Goal: Book appointment/travel/reservation

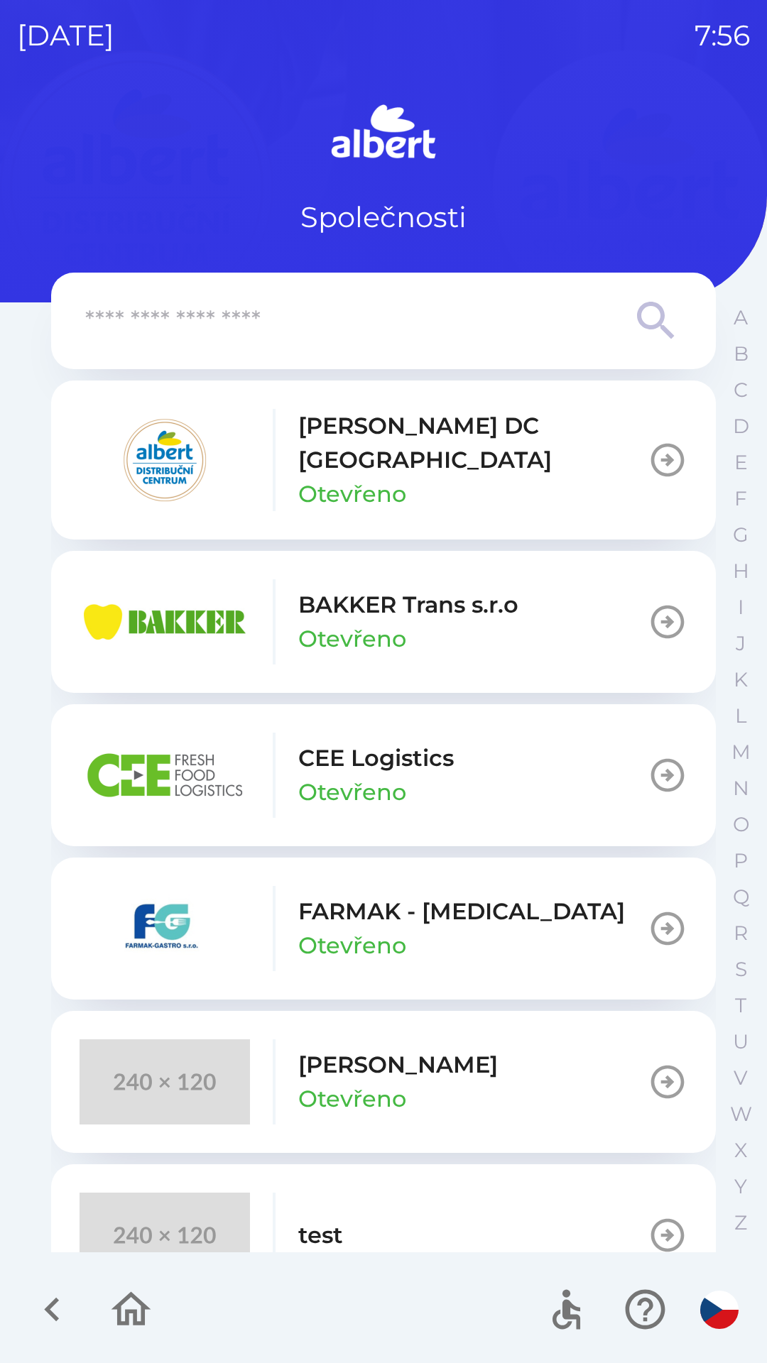
click at [446, 432] on p "[PERSON_NAME] DC [GEOGRAPHIC_DATA]" at bounding box center [472, 443] width 349 height 68
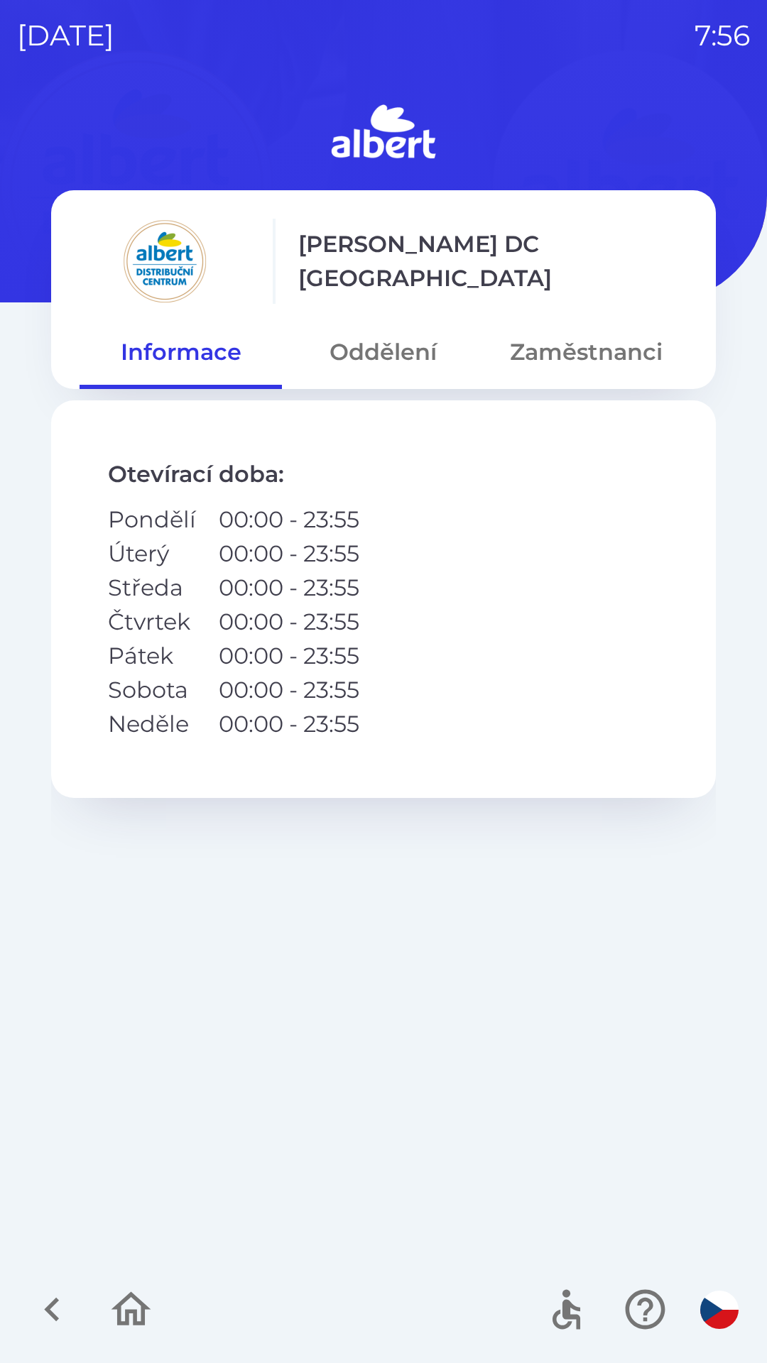
click at [620, 350] on button "Zaměstnanci" at bounding box center [586, 352] width 202 height 51
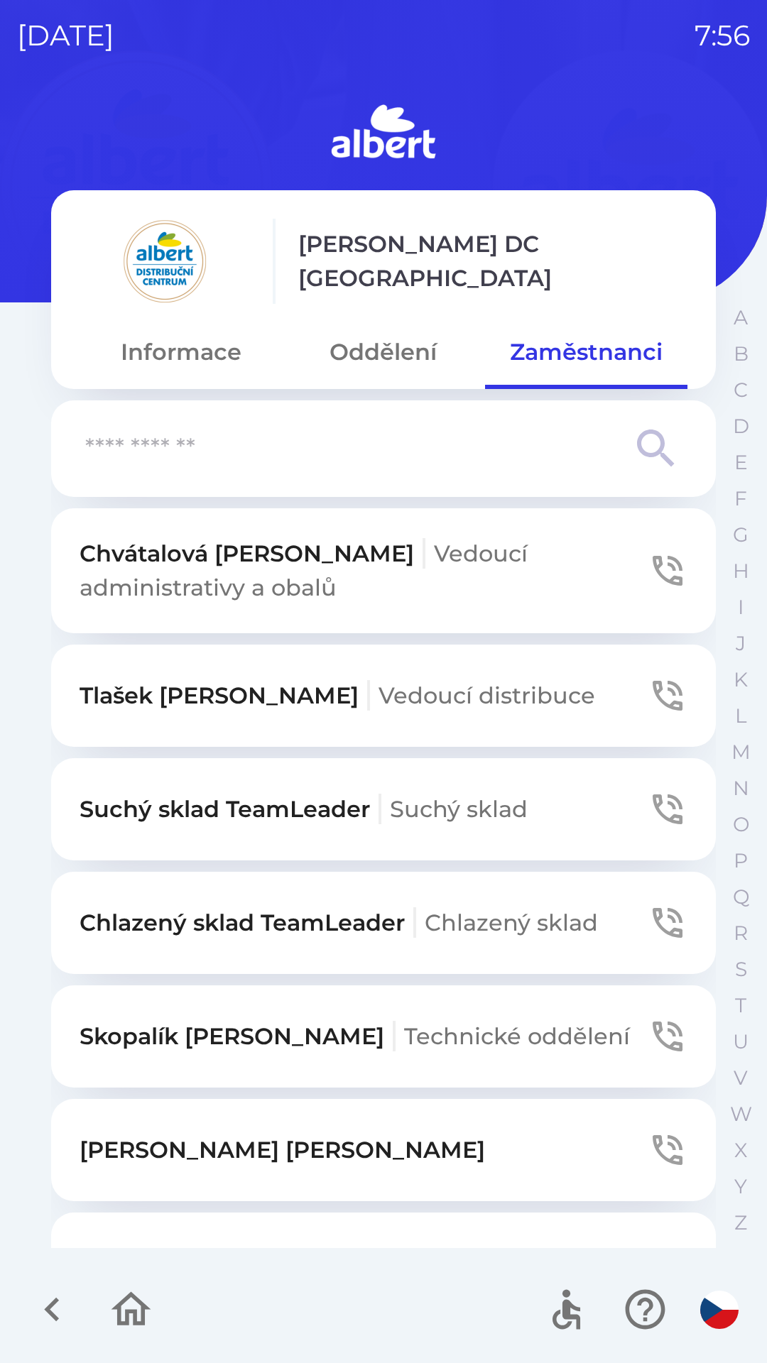
click at [459, 439] on input "text" at bounding box center [355, 449] width 540 height 39
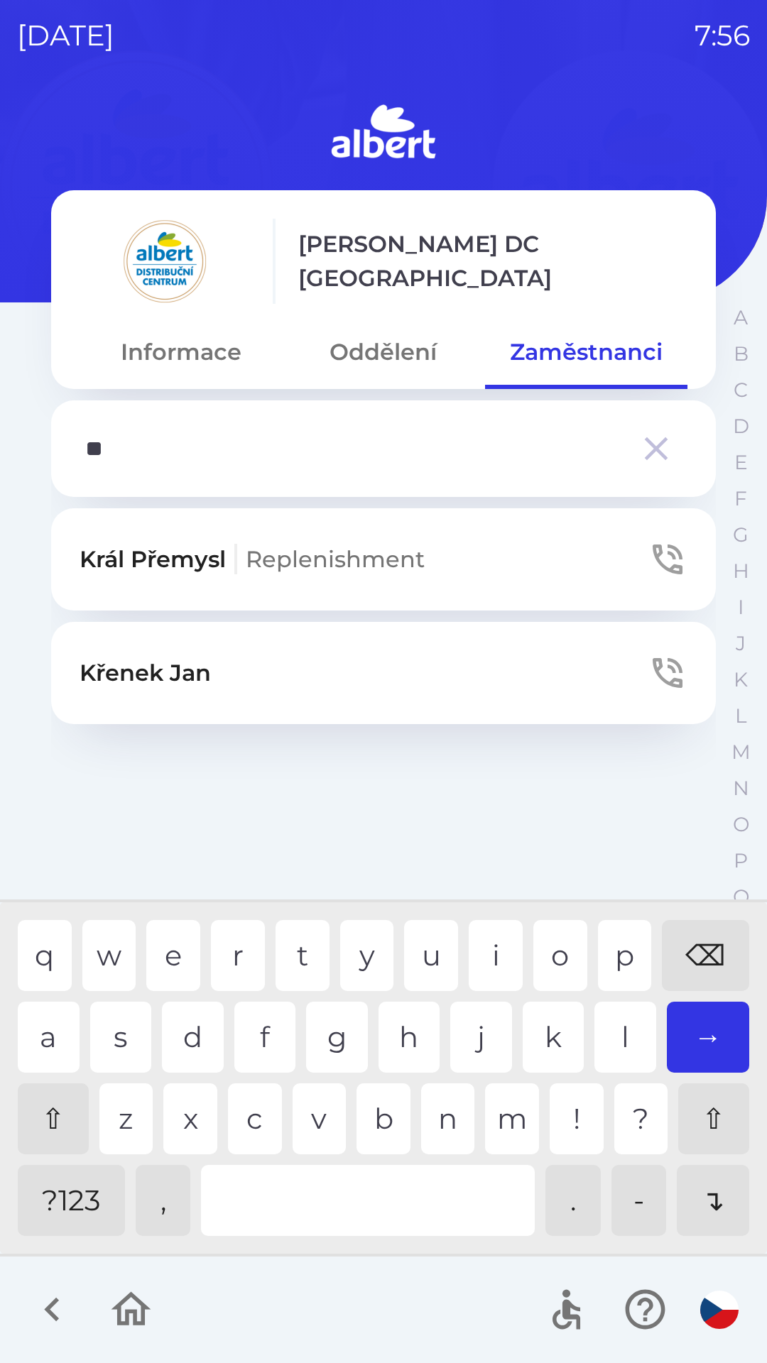
type input "*"
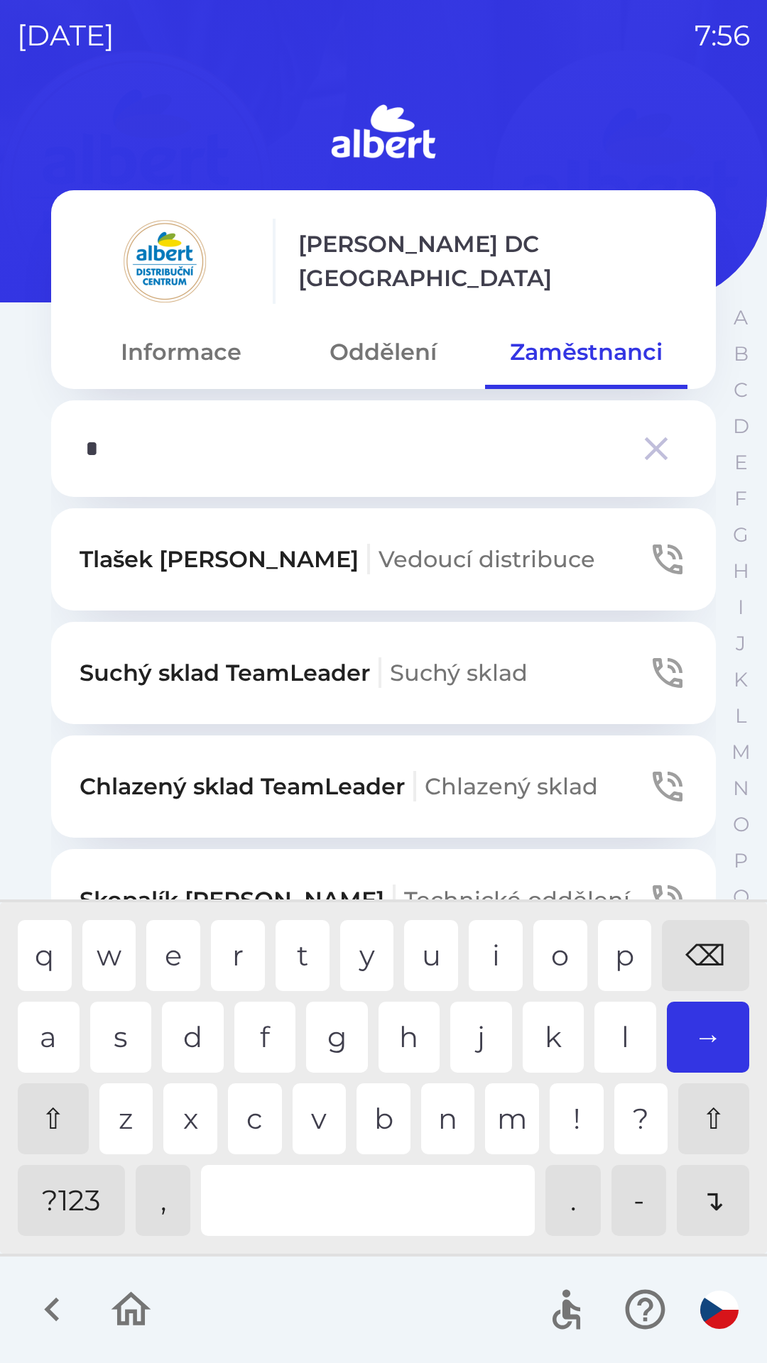
click at [695, 930] on div "⌫" at bounding box center [705, 955] width 87 height 71
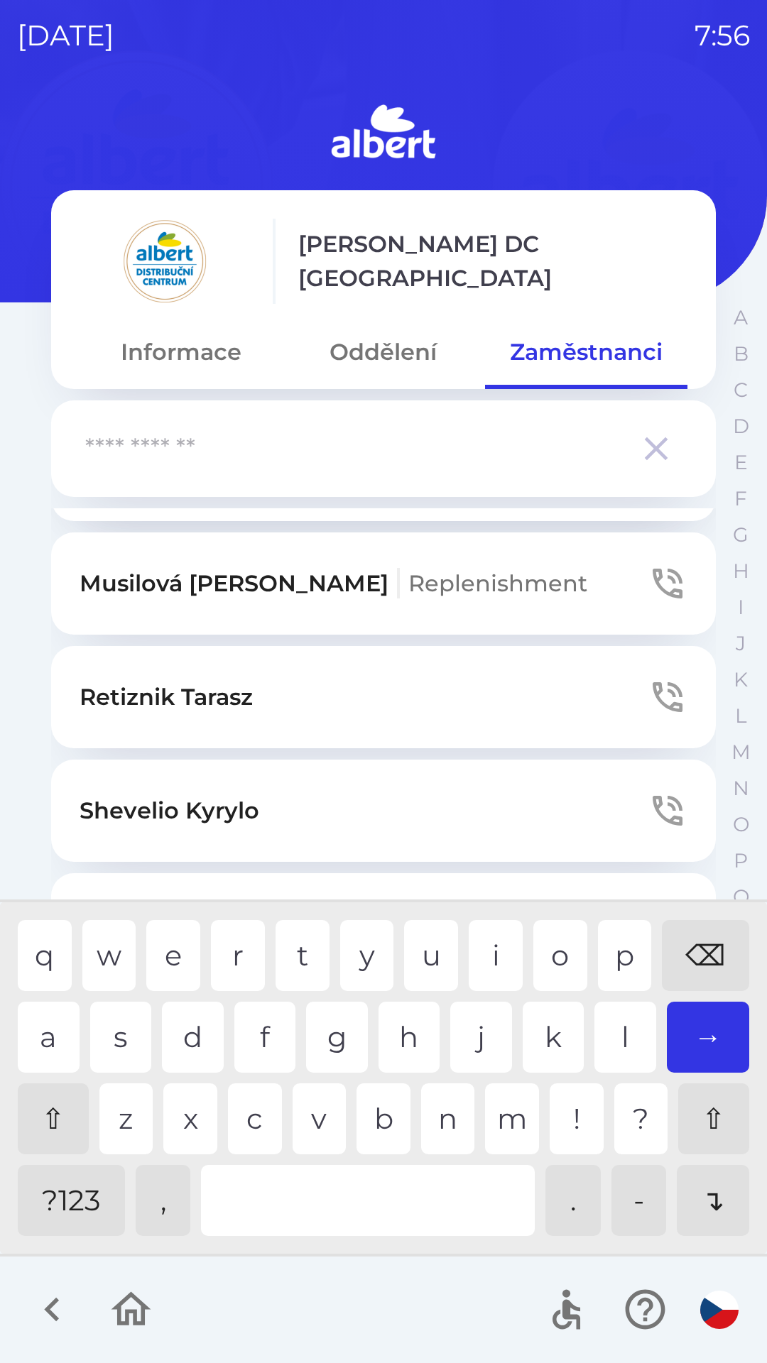
scroll to position [3248, 0]
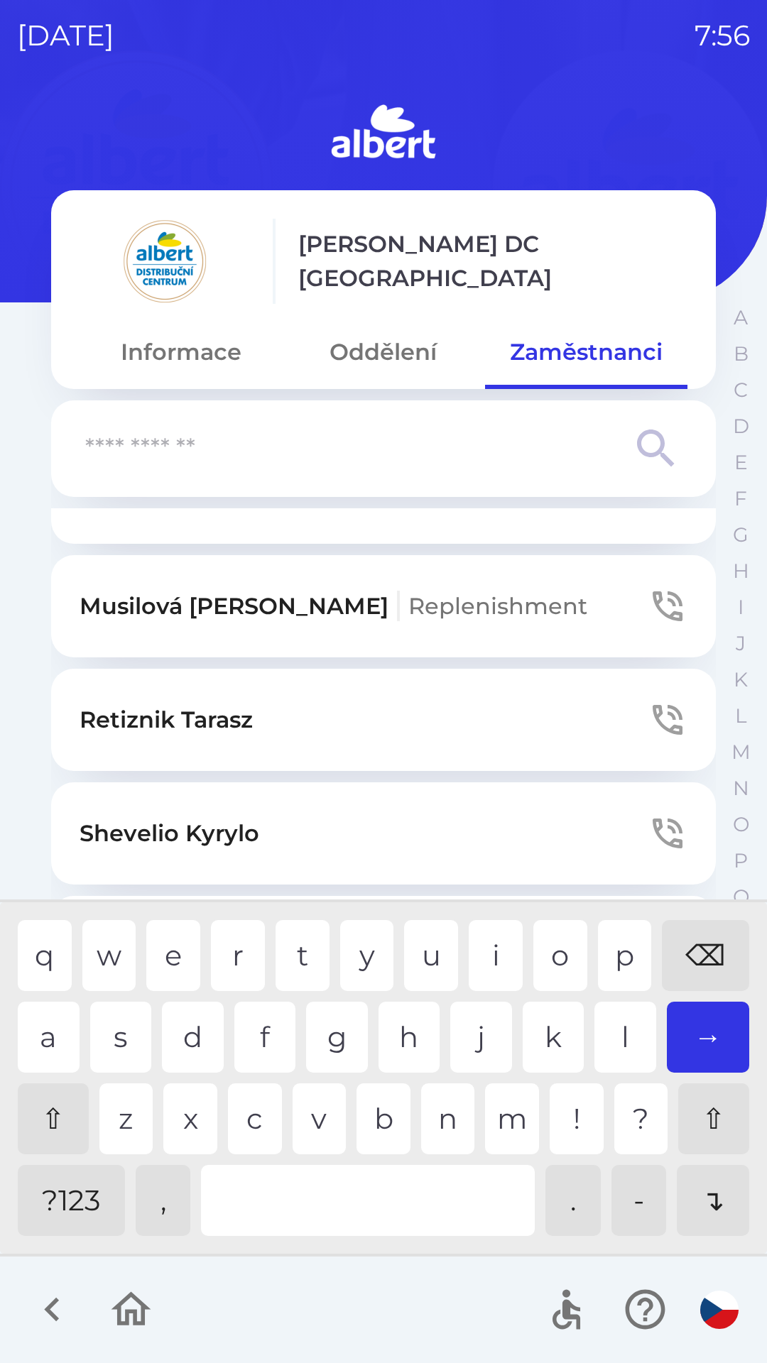
click at [704, 941] on div "⌫" at bounding box center [705, 955] width 87 height 71
click at [704, 942] on div "⌫" at bounding box center [705, 955] width 87 height 71
click at [707, 940] on div "⌫" at bounding box center [705, 955] width 87 height 71
click at [401, 344] on button "Oddělení" at bounding box center [383, 352] width 202 height 51
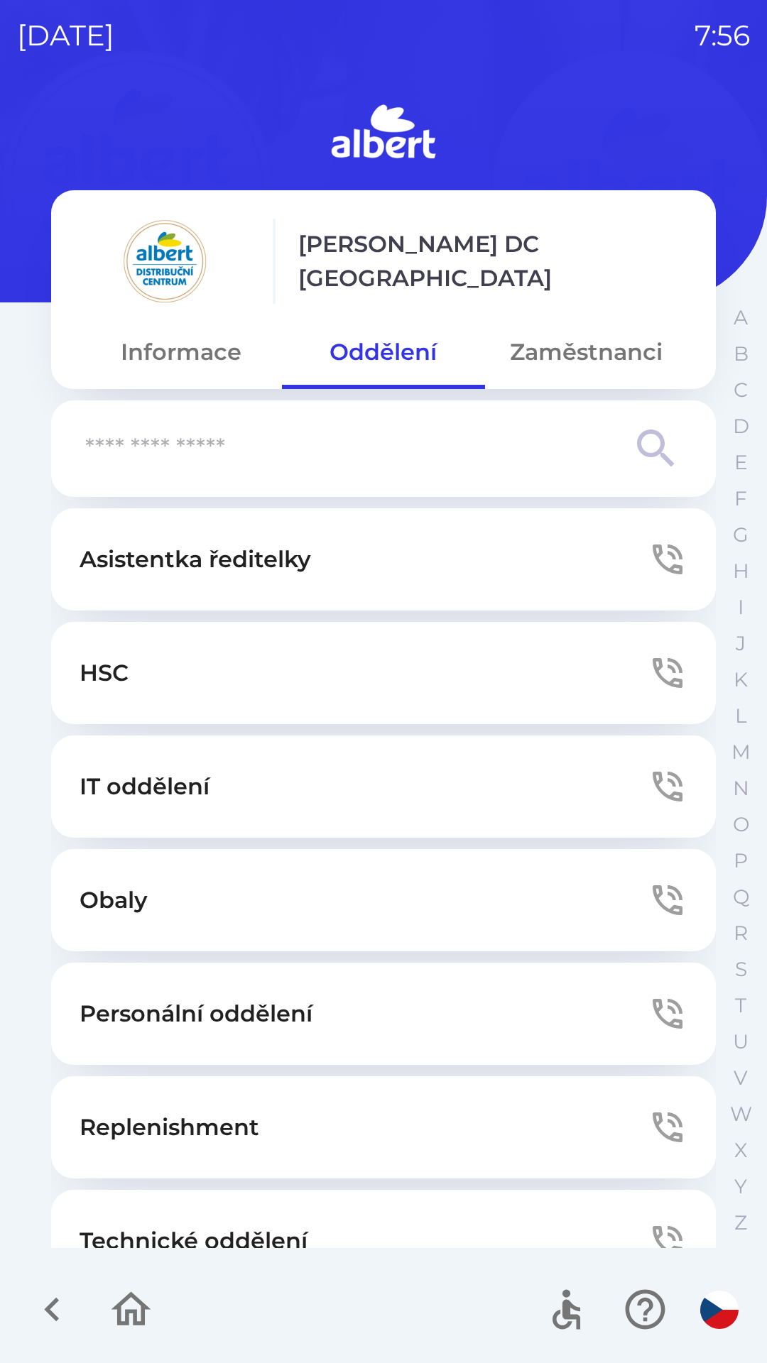
click at [328, 984] on button "Personální oddělení" at bounding box center [383, 1014] width 665 height 102
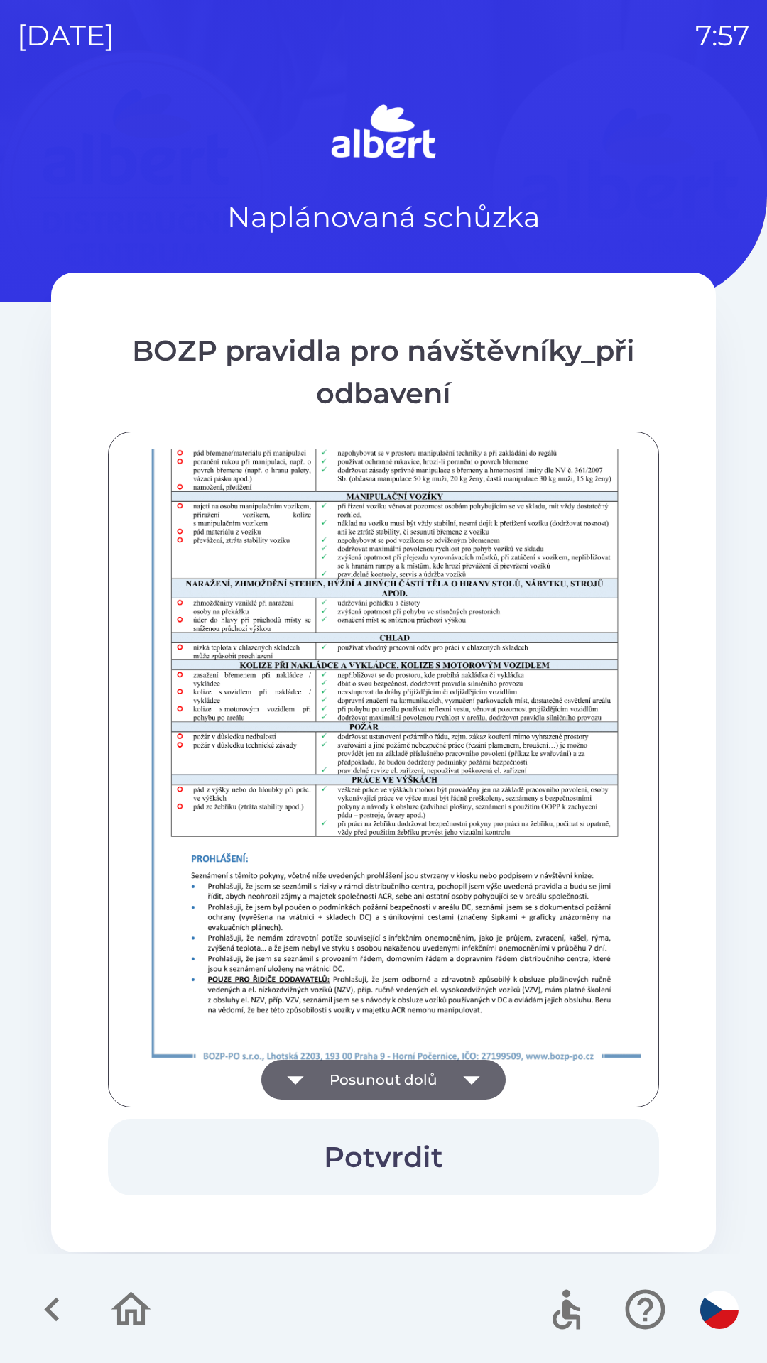
scroll to position [997, 0]
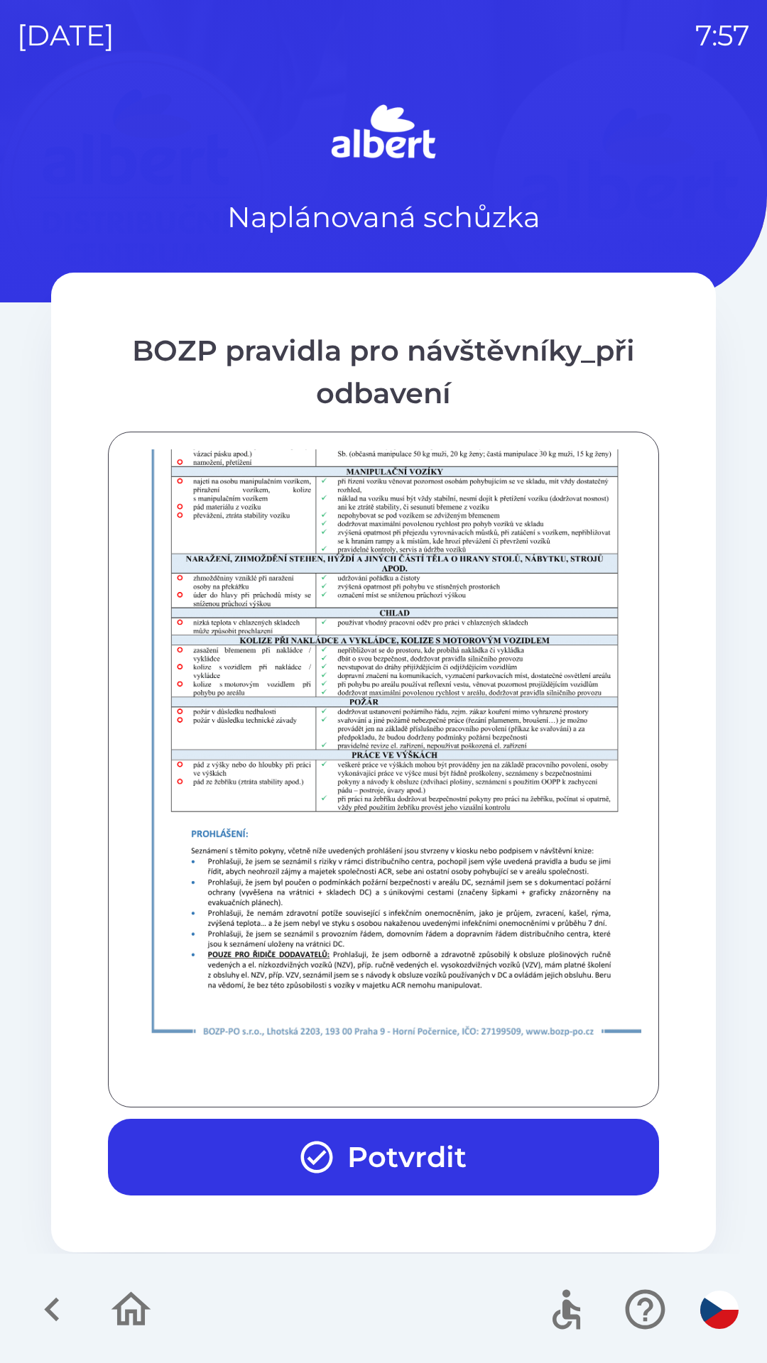
click at [402, 1162] on button "Potvrdit" at bounding box center [383, 1157] width 551 height 77
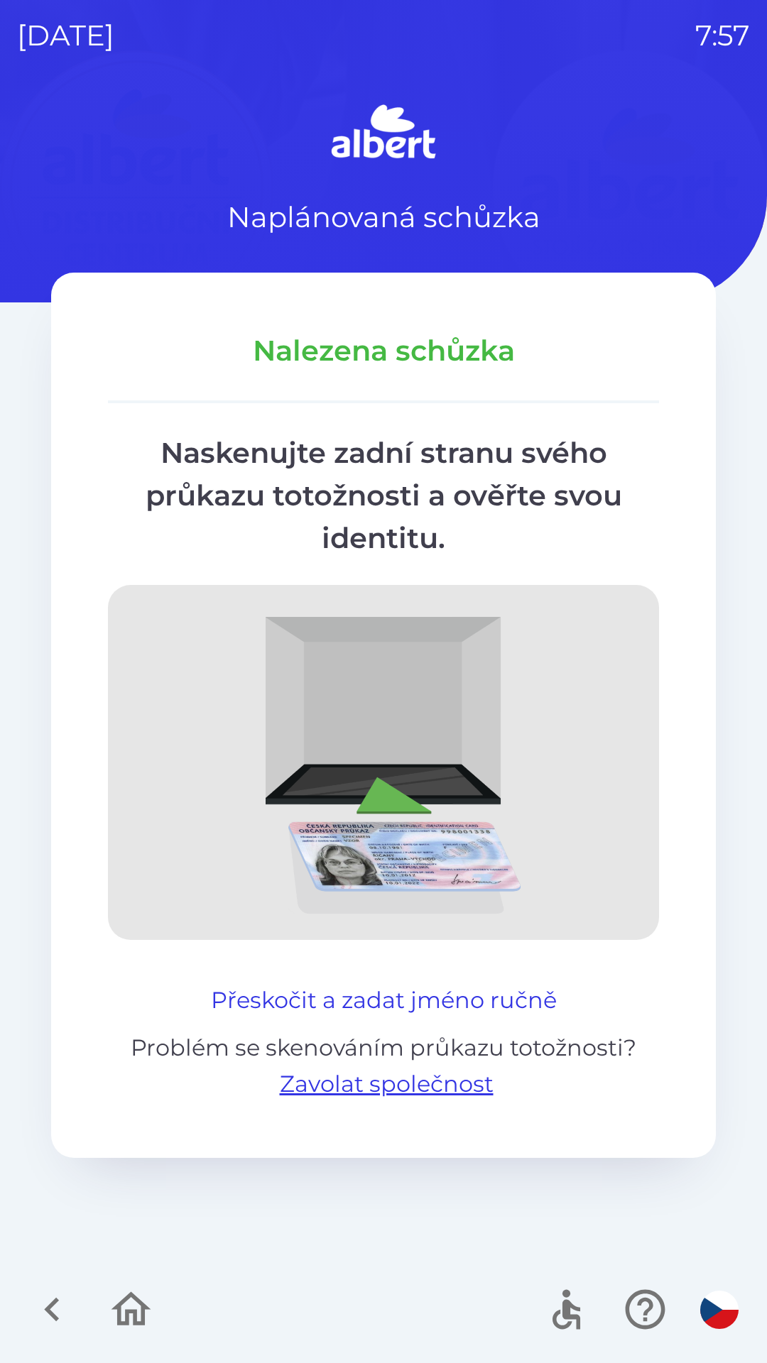
click at [442, 984] on button "Přeskočit a zadat jméno ručně" at bounding box center [383, 1001] width 357 height 34
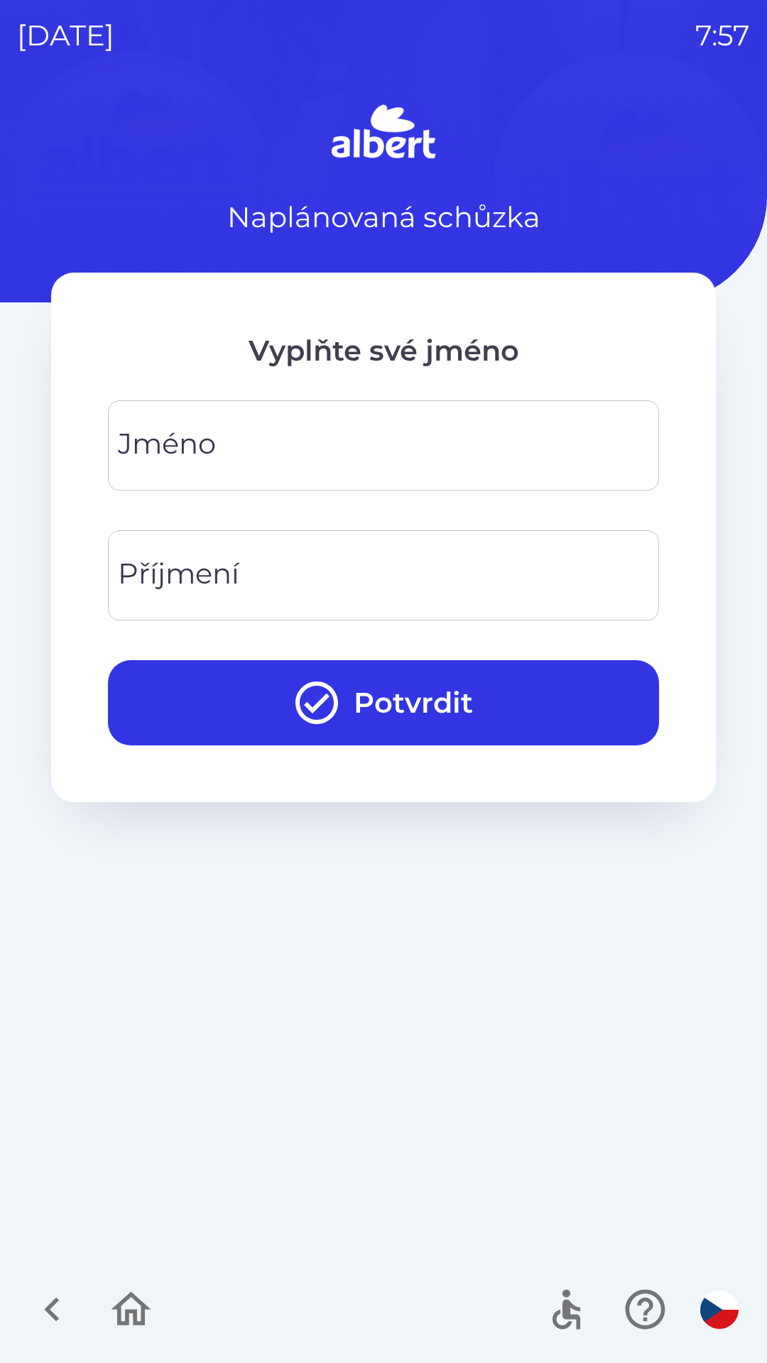
click at [220, 432] on input "Jméno" at bounding box center [383, 446] width 517 height 56
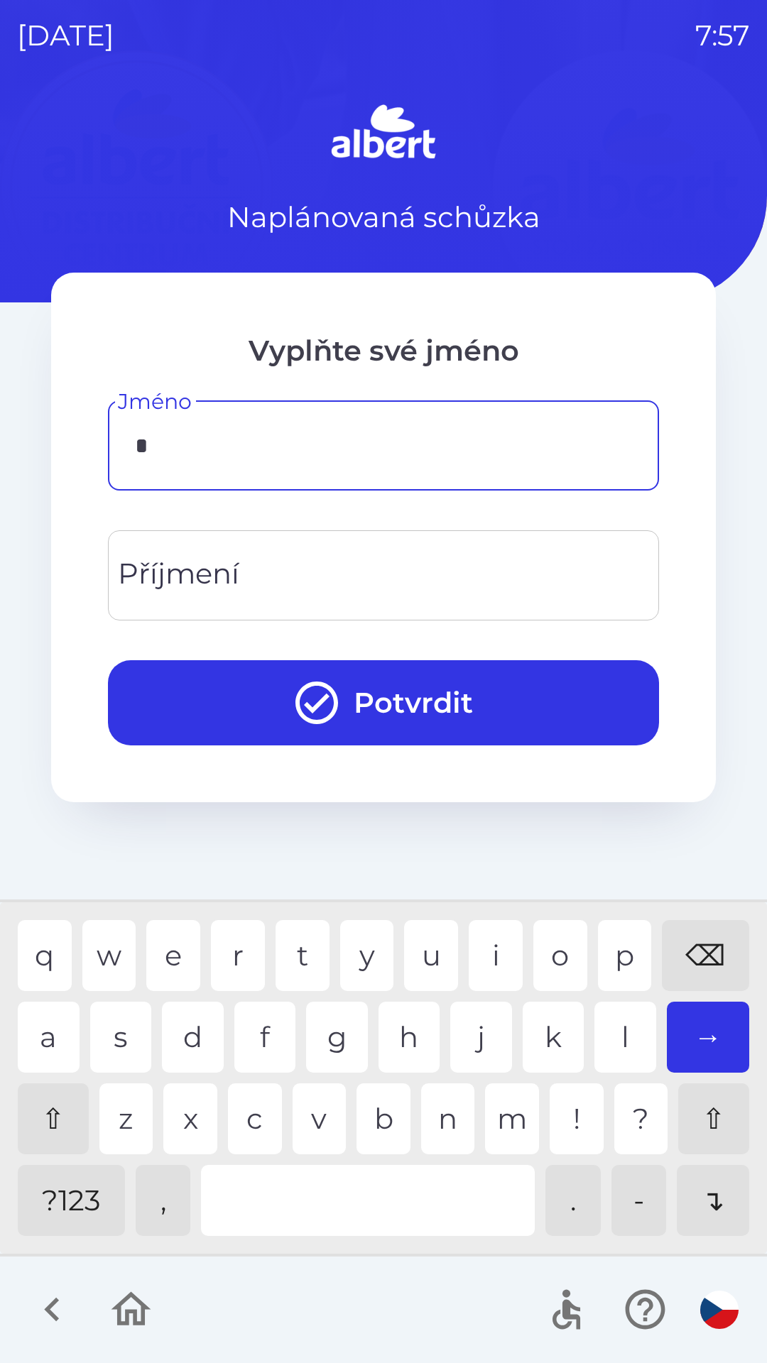
click at [604, 1042] on div "l" at bounding box center [625, 1037] width 62 height 71
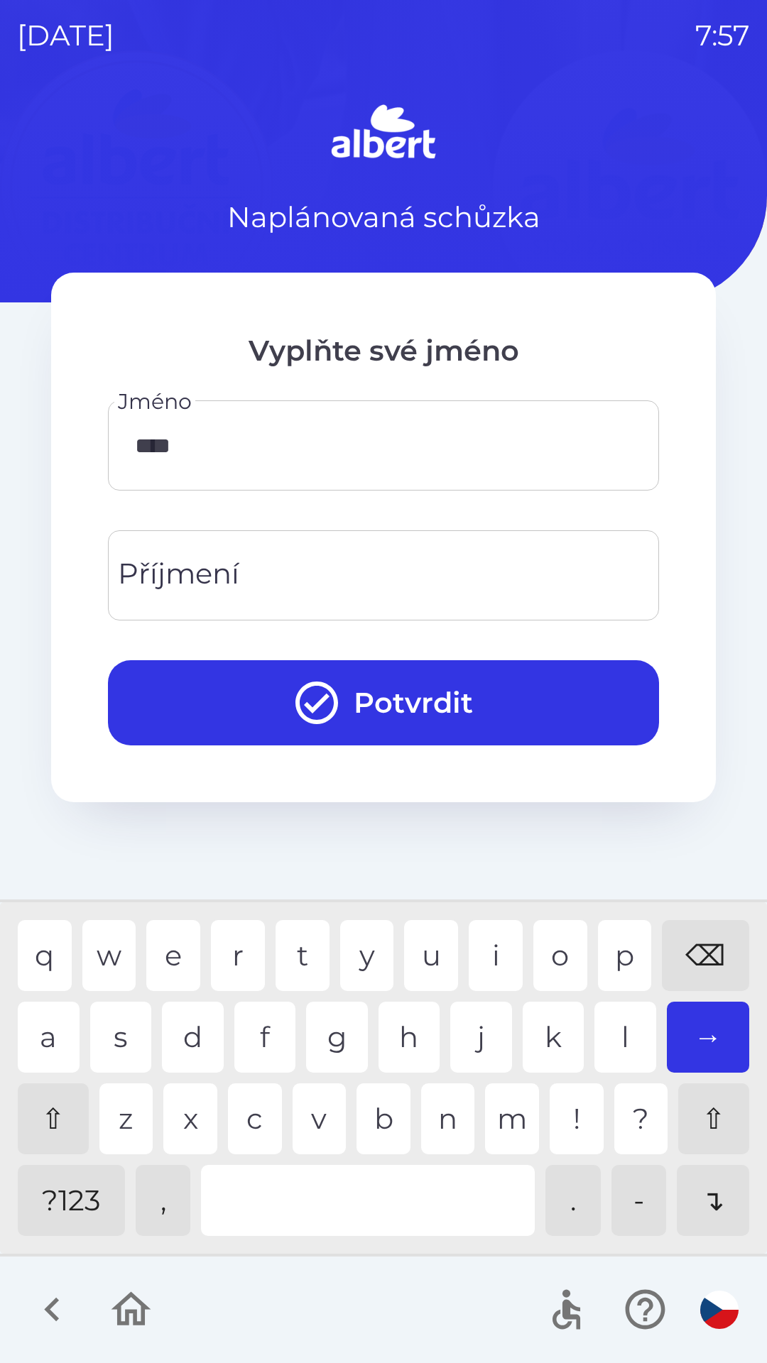
click at [60, 1017] on div "a" at bounding box center [49, 1037] width 62 height 71
type input "*****"
click at [203, 567] on div "Příjmení Příjmení" at bounding box center [383, 575] width 551 height 90
click at [55, 1010] on div "a" at bounding box center [49, 1037] width 62 height 71
click at [260, 1119] on div "c" at bounding box center [255, 1119] width 54 height 71
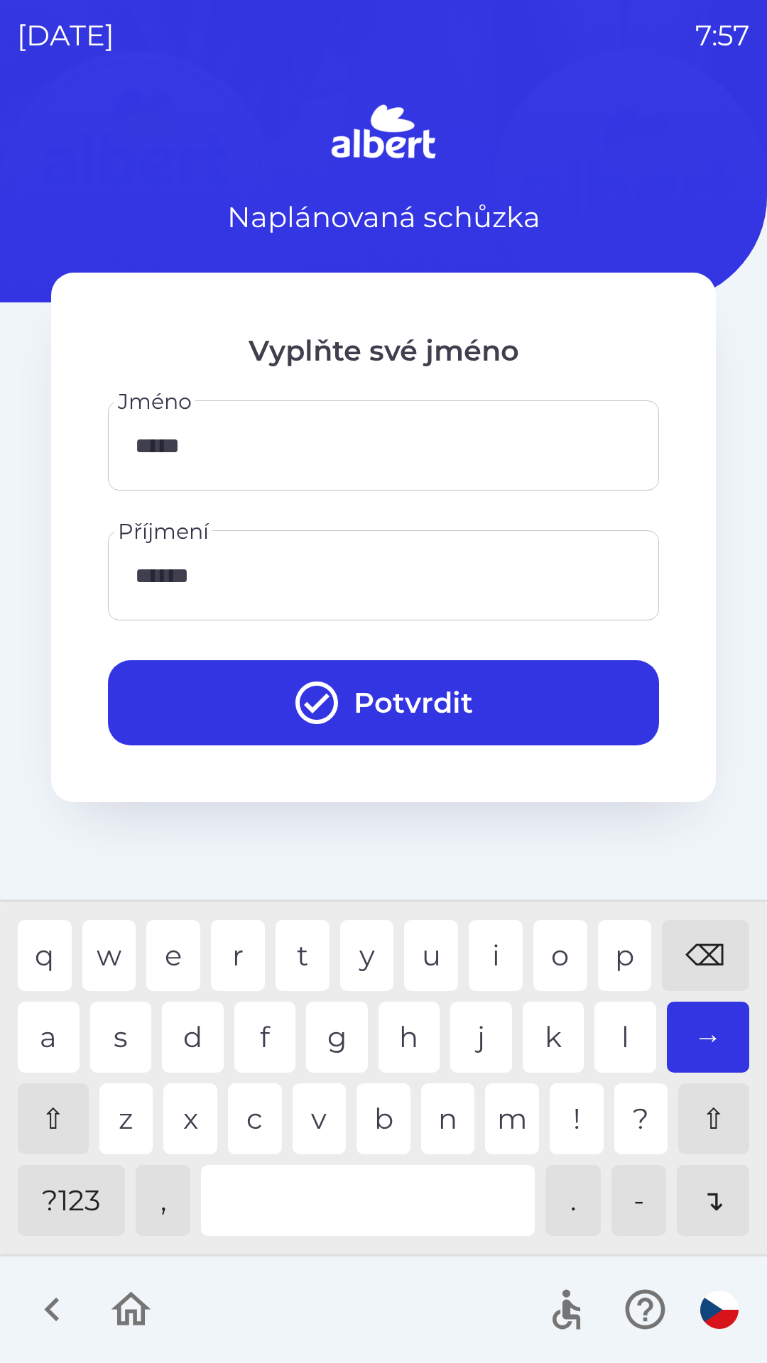
type input "*******"
click at [569, 683] on button "Potvrdit" at bounding box center [383, 702] width 551 height 85
